Goal: Navigation & Orientation: Find specific page/section

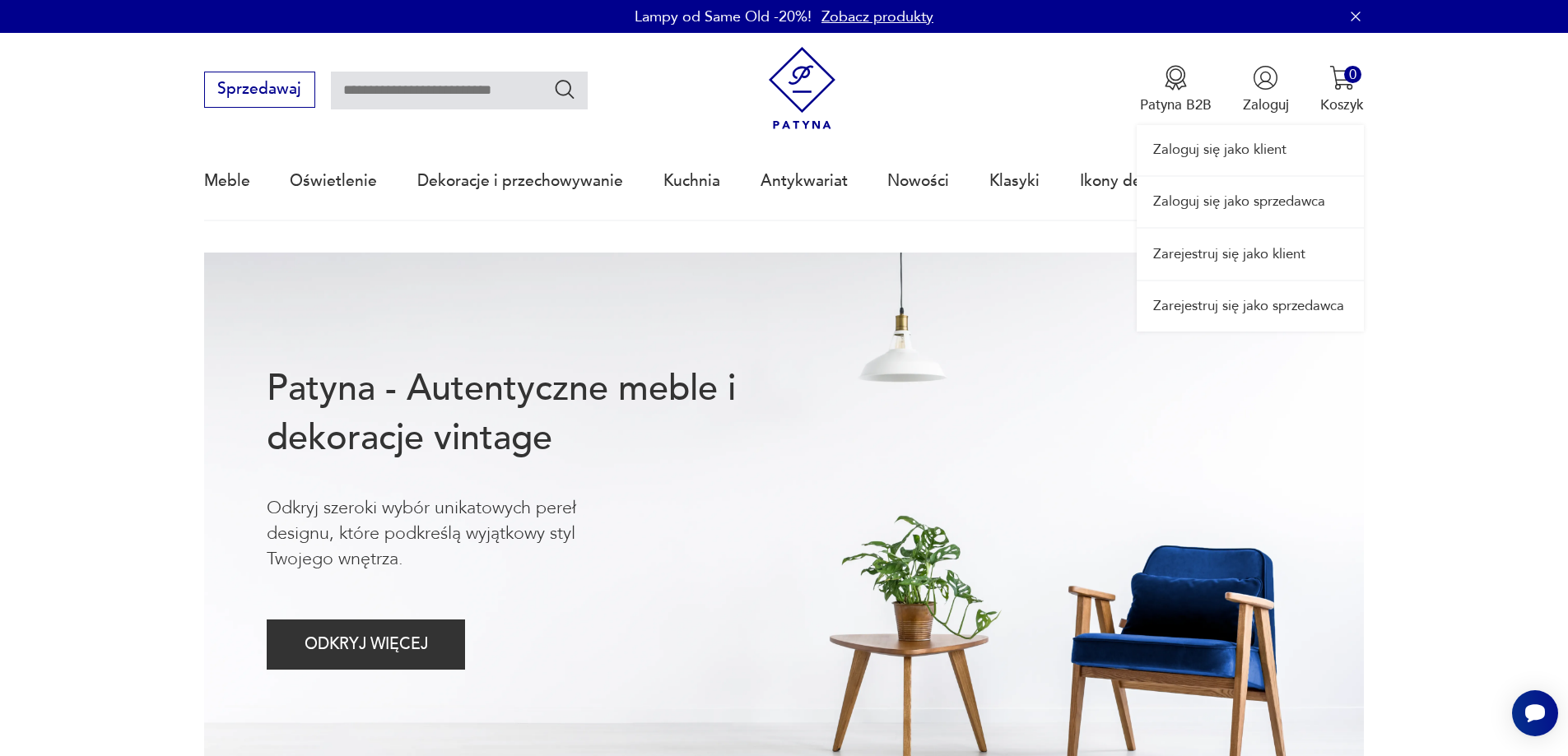
click at [1257, 217] on link "Zaloguj się jako sprzedawca" at bounding box center [1250, 202] width 228 height 50
click at [1222, 209] on link "Zaloguj się jako sprzedawca" at bounding box center [1250, 202] width 228 height 50
